Goal: Task Accomplishment & Management: Use online tool/utility

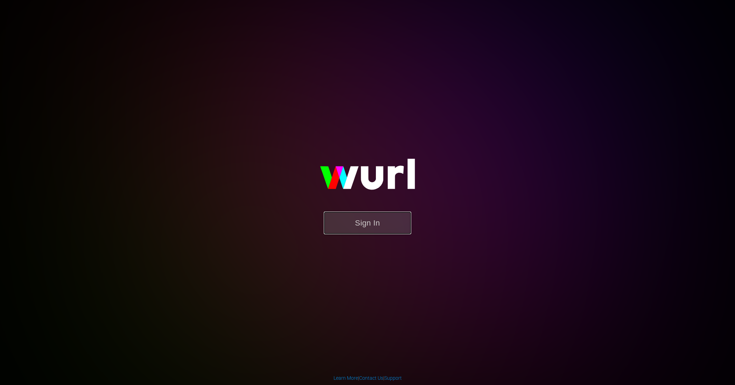
click at [356, 214] on button "Sign In" at bounding box center [367, 223] width 87 height 23
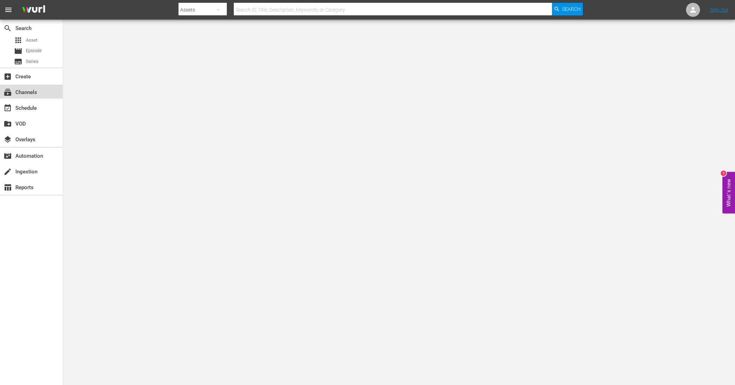
click at [36, 94] on div "subscriptions Channels" at bounding box center [19, 91] width 39 height 6
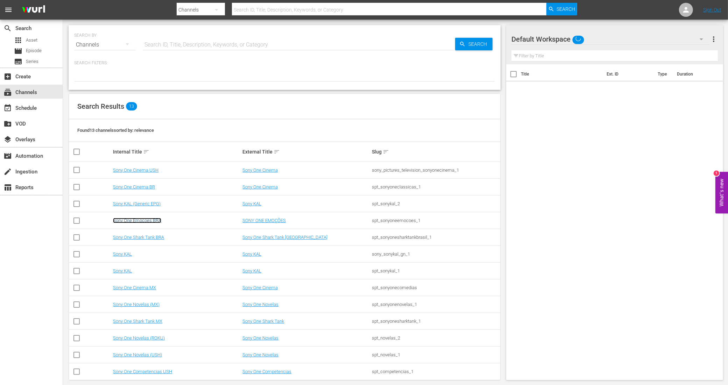
click at [153, 223] on link "Sony One Emocoes BRA" at bounding box center [137, 220] width 48 height 5
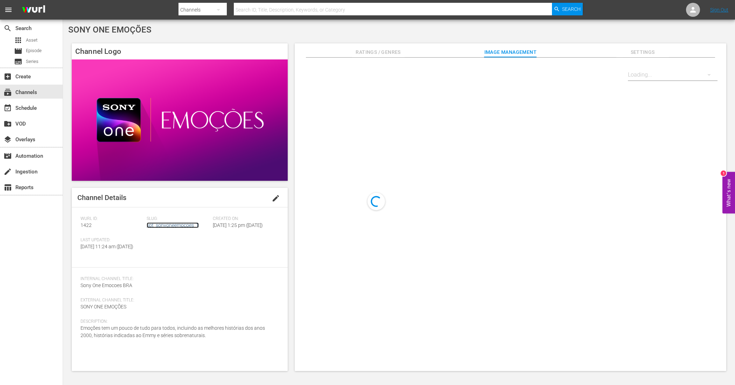
click at [177, 227] on link "spt_sonyoneemocoes_1" at bounding box center [173, 226] width 52 height 6
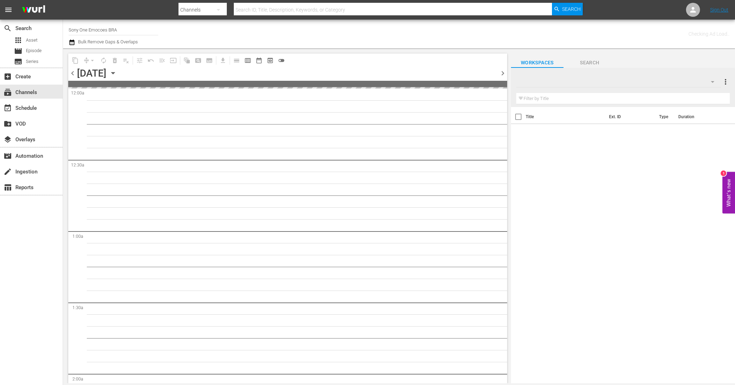
click at [72, 40] on icon "button" at bounding box center [71, 43] width 5 height 6
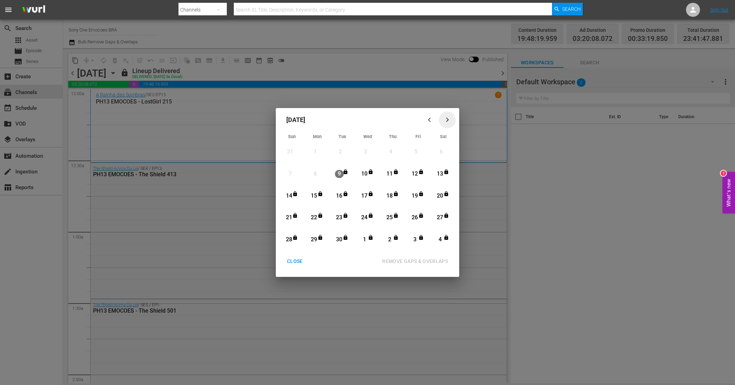
click at [446, 118] on icon "button" at bounding box center [447, 120] width 3 height 5
click at [295, 260] on div "CLOSE" at bounding box center [294, 261] width 27 height 9
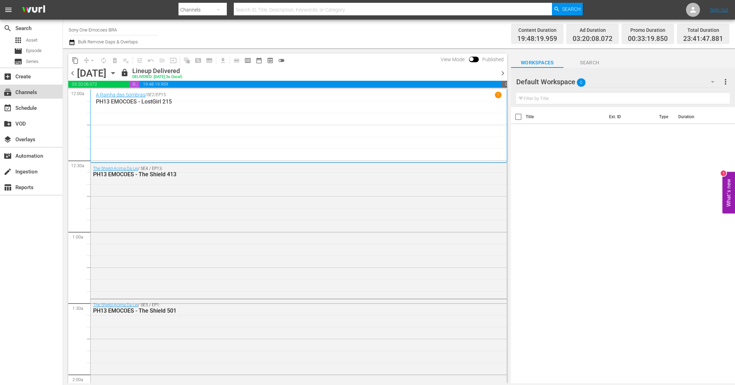
click at [27, 94] on div "subscriptions Channels" at bounding box center [19, 91] width 39 height 6
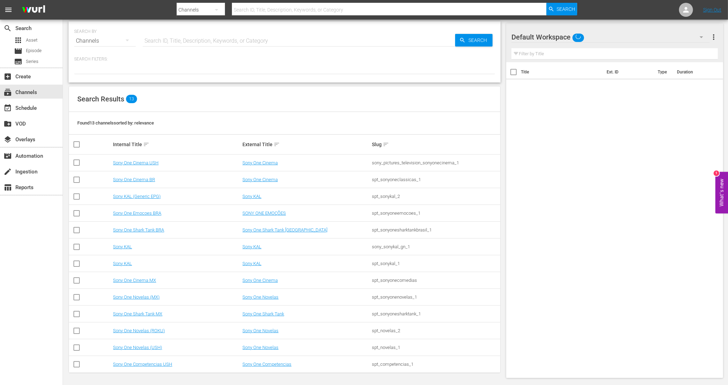
scroll to position [5, 0]
click at [160, 363] on link "Sony One Competencias USH" at bounding box center [142, 363] width 59 height 5
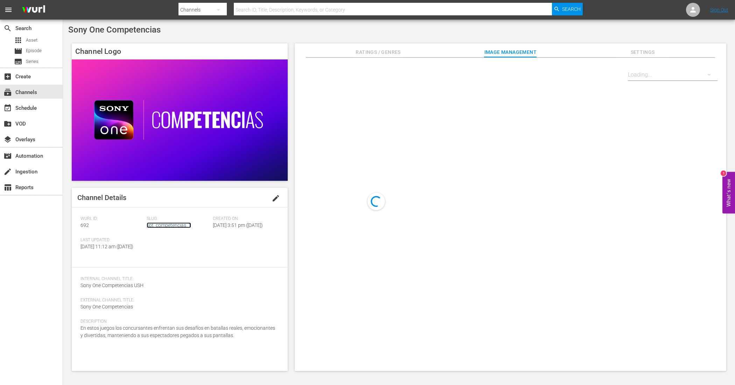
click at [179, 226] on link "spt_competencias_1" at bounding box center [169, 226] width 44 height 6
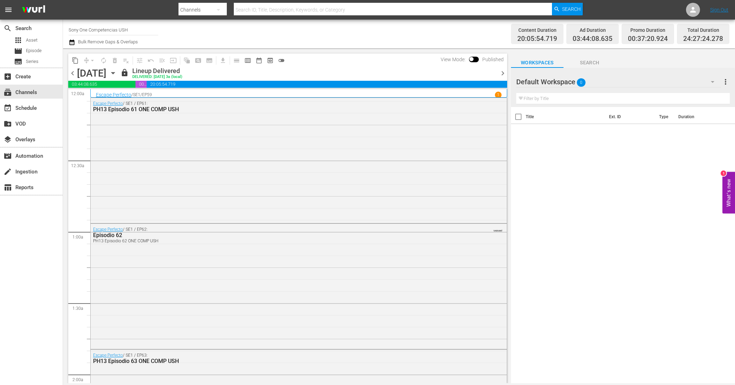
click at [73, 41] on icon "button" at bounding box center [71, 43] width 5 height 6
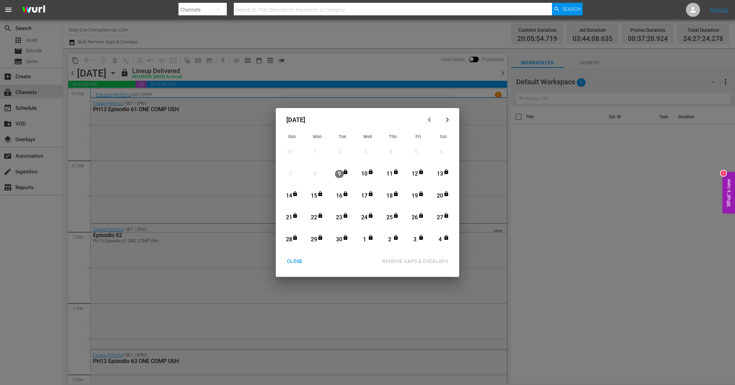
drag, startPoint x: 293, startPoint y: 261, endPoint x: 293, endPoint y: 269, distance: 8.4
click at [293, 261] on div "CLOSE" at bounding box center [294, 261] width 27 height 9
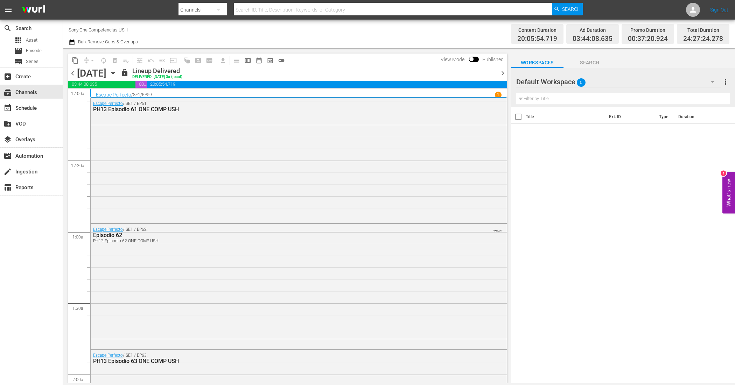
click at [70, 41] on icon "button" at bounding box center [71, 43] width 5 height 6
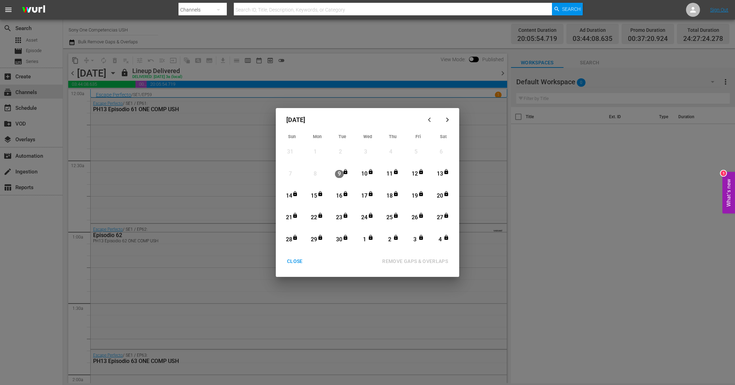
click at [448, 118] on icon "button" at bounding box center [447, 119] width 5 height 5
click at [296, 259] on div "CLOSE" at bounding box center [294, 261] width 27 height 9
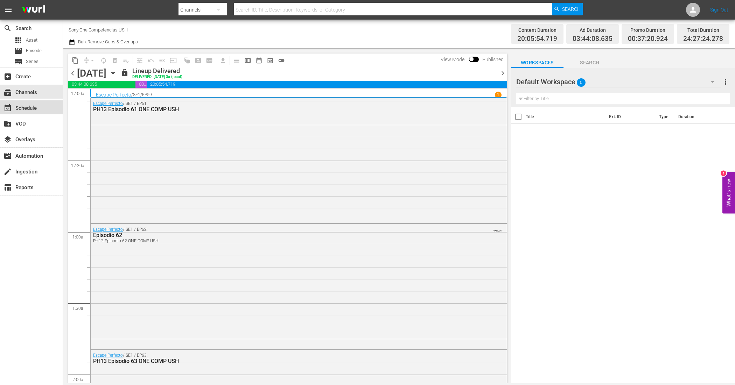
click at [27, 107] on div "event_available Schedule" at bounding box center [19, 107] width 39 height 6
click at [28, 90] on div "subscriptions Channels" at bounding box center [19, 91] width 39 height 6
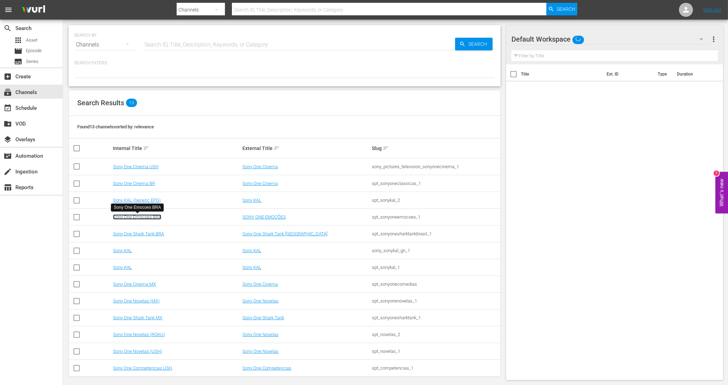
click at [154, 216] on link "Sony One Emocoes BRA" at bounding box center [137, 216] width 48 height 5
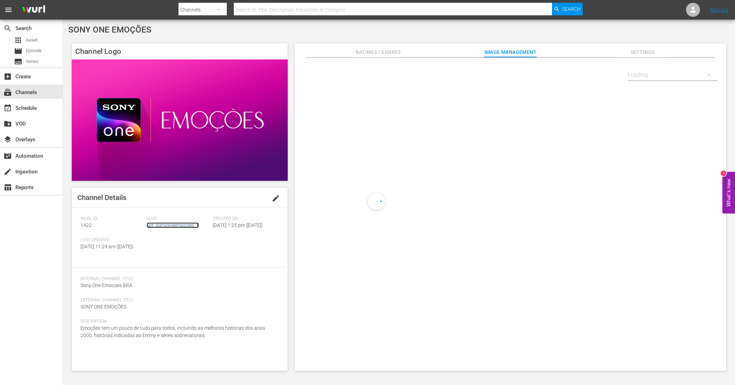
click at [174, 223] on link "spt_sonyoneemocoes_1" at bounding box center [173, 226] width 52 height 6
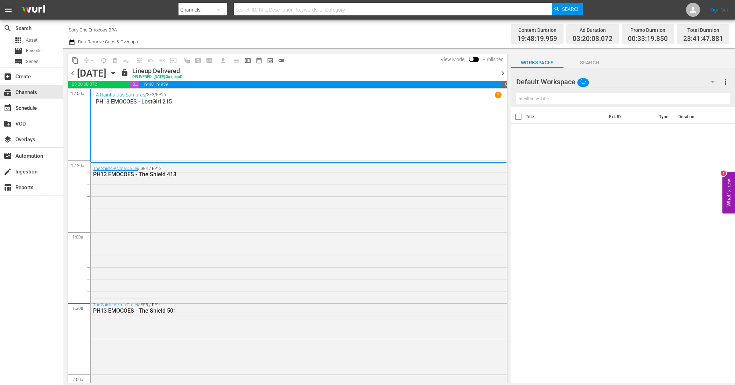
click at [117, 72] on icon "button" at bounding box center [113, 73] width 8 height 8
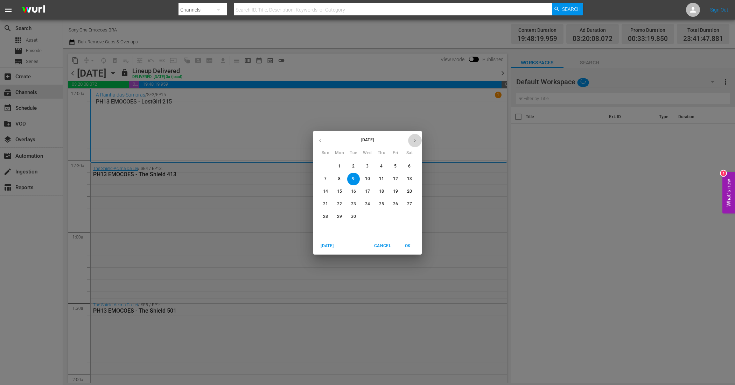
click at [415, 138] on icon "button" at bounding box center [414, 140] width 5 height 5
click at [368, 160] on button "1" at bounding box center [367, 166] width 13 height 13
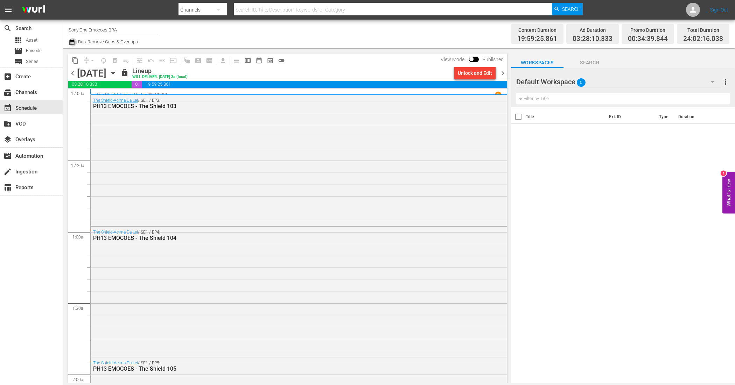
click at [72, 41] on icon "button" at bounding box center [71, 43] width 5 height 6
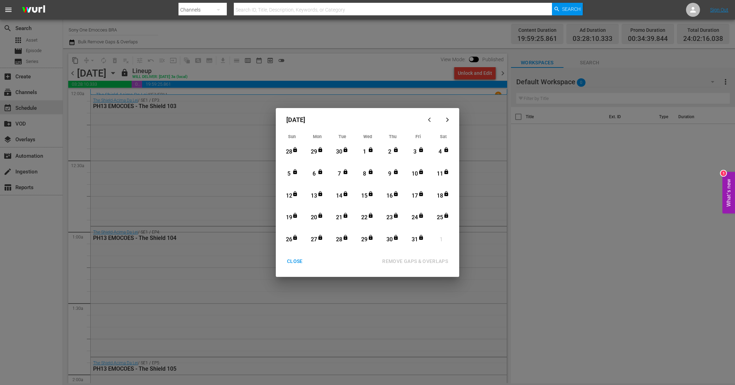
click at [295, 261] on div "CLOSE" at bounding box center [294, 261] width 27 height 9
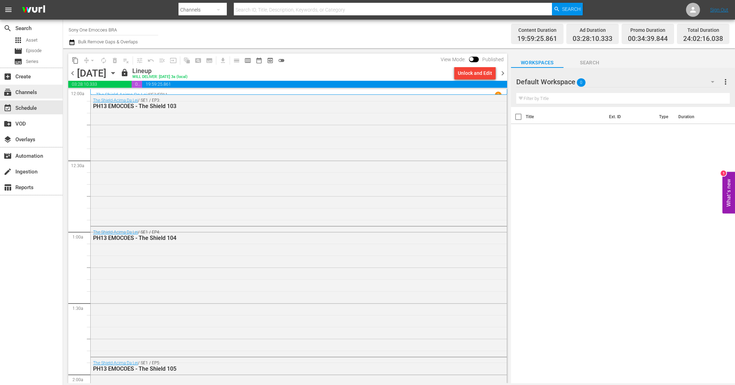
click at [29, 94] on div "subscriptions Channels" at bounding box center [19, 91] width 39 height 6
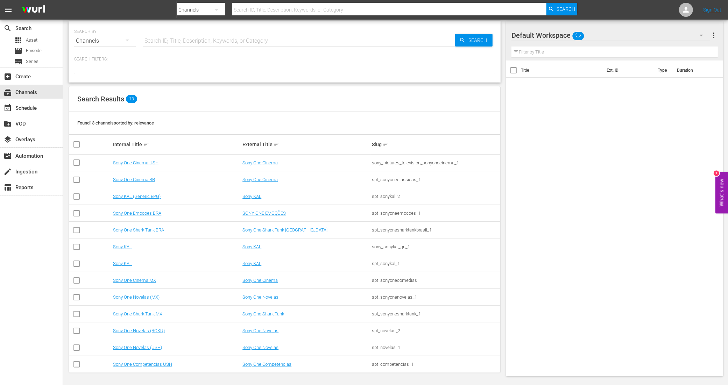
scroll to position [5, 0]
click at [170, 364] on link "Sony One Competencias USH" at bounding box center [142, 363] width 59 height 5
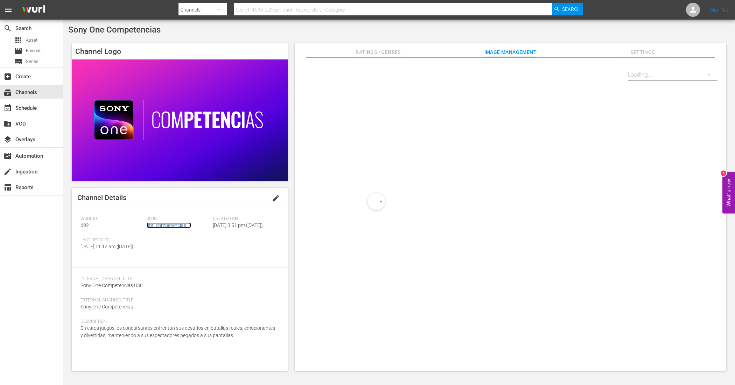
click at [161, 226] on link "spt_competencias_1" at bounding box center [169, 226] width 44 height 6
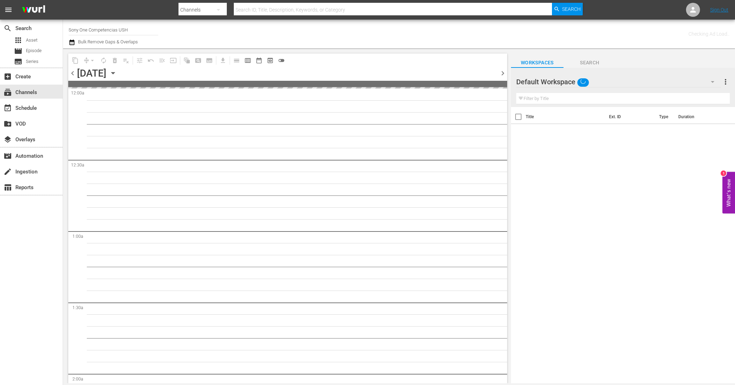
click at [75, 76] on span "chevron_left" at bounding box center [72, 73] width 9 height 9
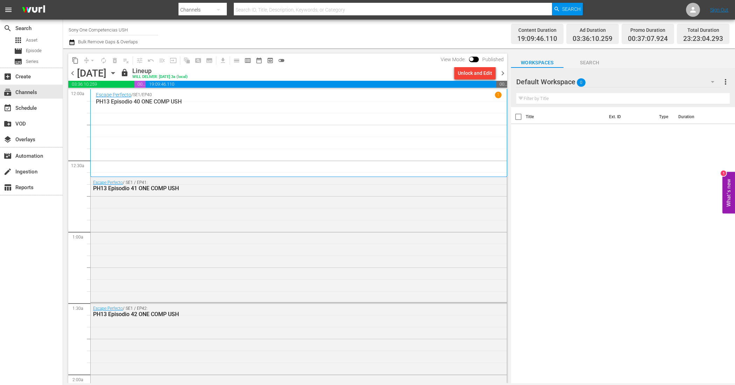
click at [76, 42] on button "button" at bounding box center [73, 42] width 8 height 8
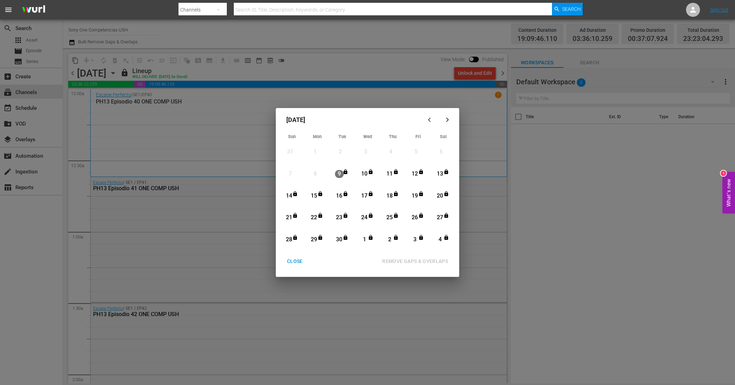
click at [445, 117] on button "button" at bounding box center [447, 120] width 17 height 17
